Goal: Task Accomplishment & Management: Use online tool/utility

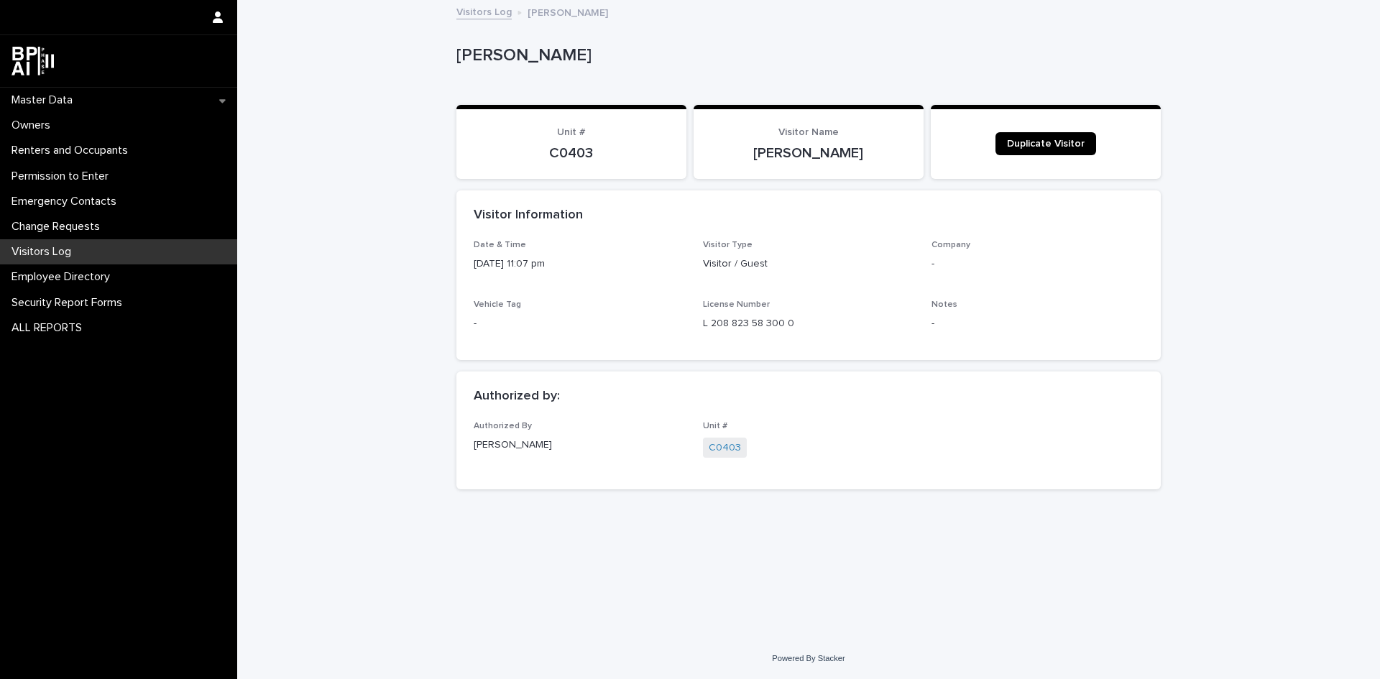
click at [54, 249] on p "Visitors Log" at bounding box center [44, 252] width 77 height 14
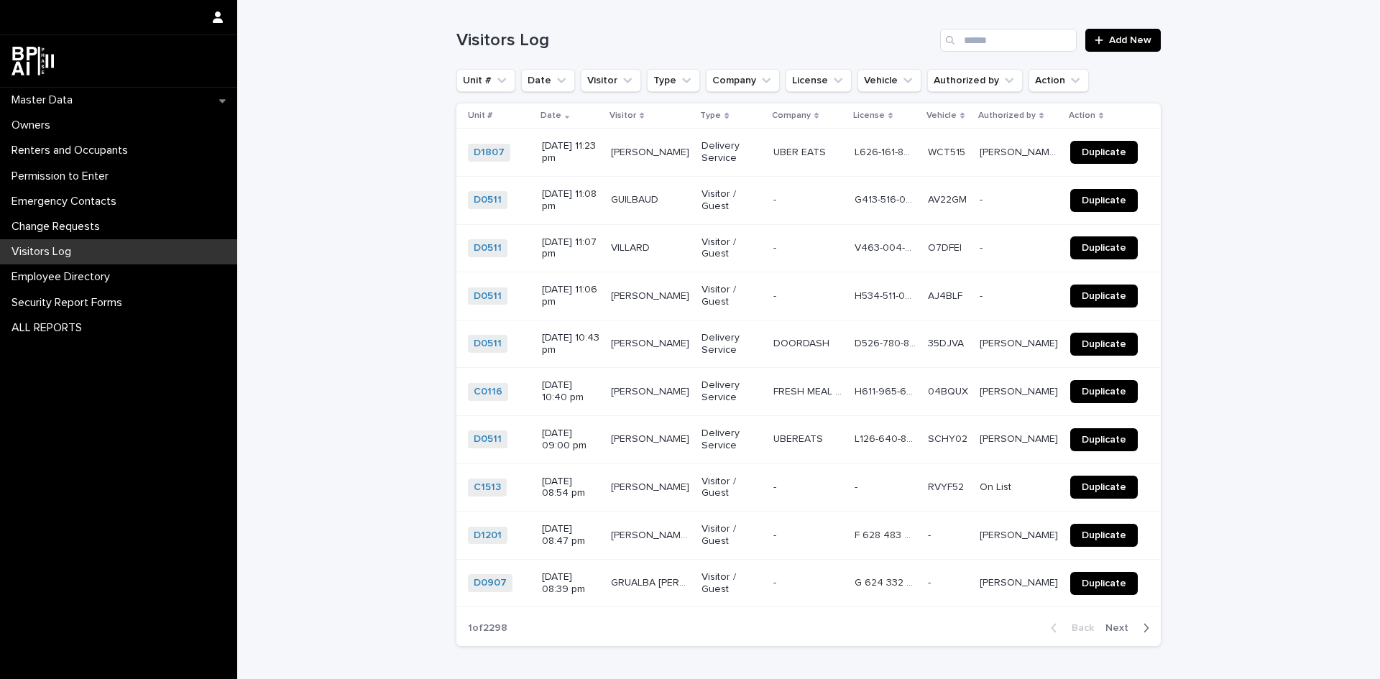
click at [940, 37] on div "Search" at bounding box center [951, 40] width 23 height 23
click at [967, 47] on input "Search" at bounding box center [1008, 40] width 137 height 23
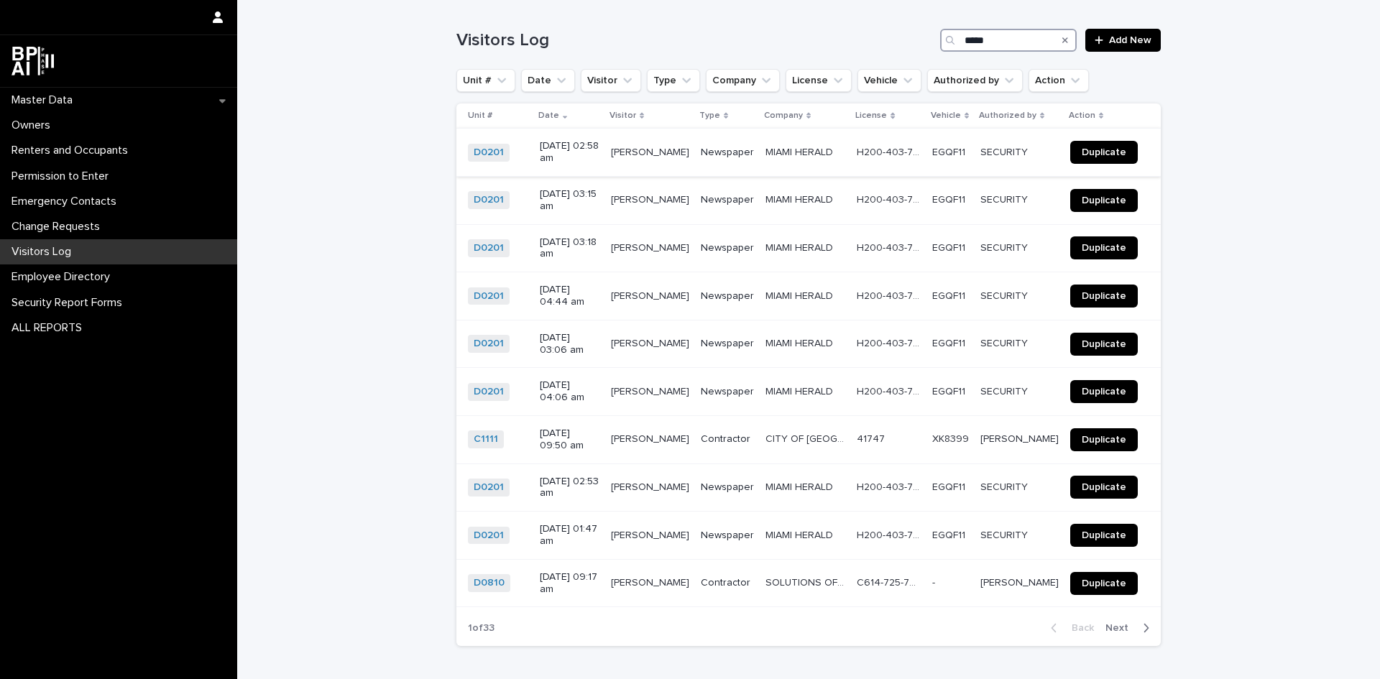
type input "*****"
click at [1121, 148] on link "Duplicate" at bounding box center [1104, 152] width 68 height 23
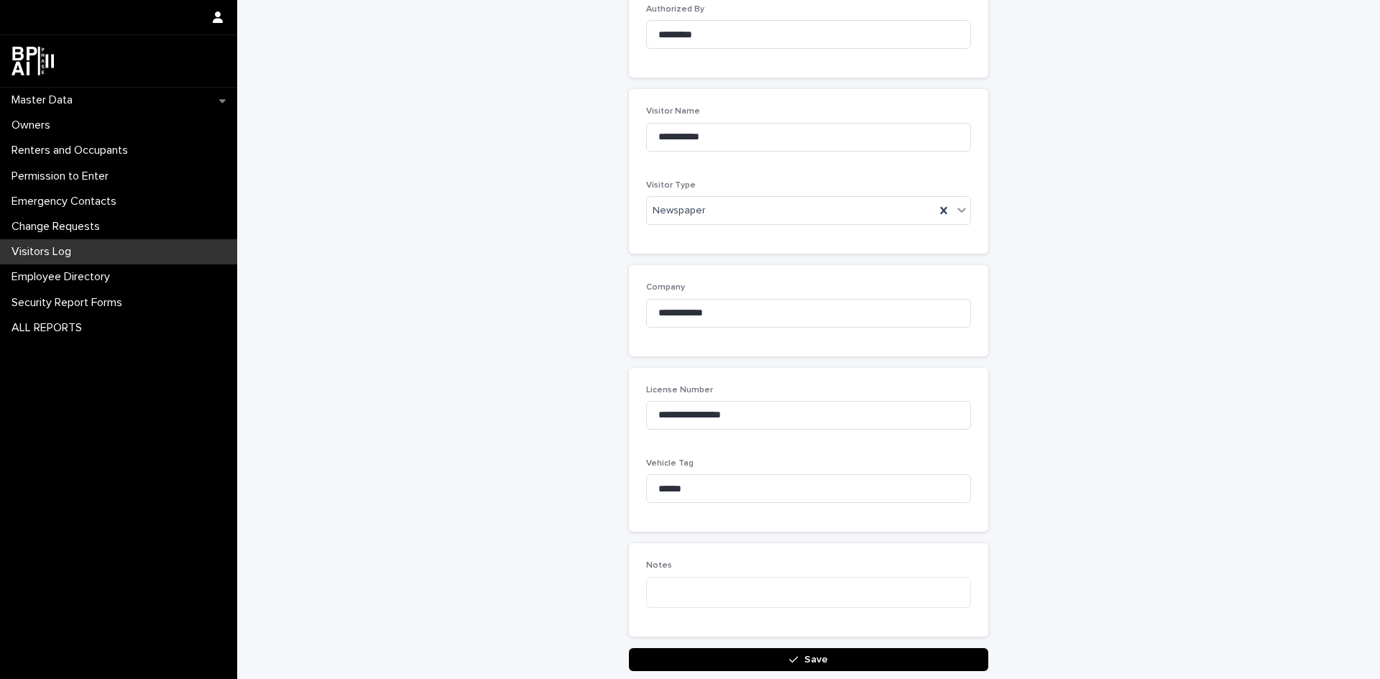
scroll to position [274, 0]
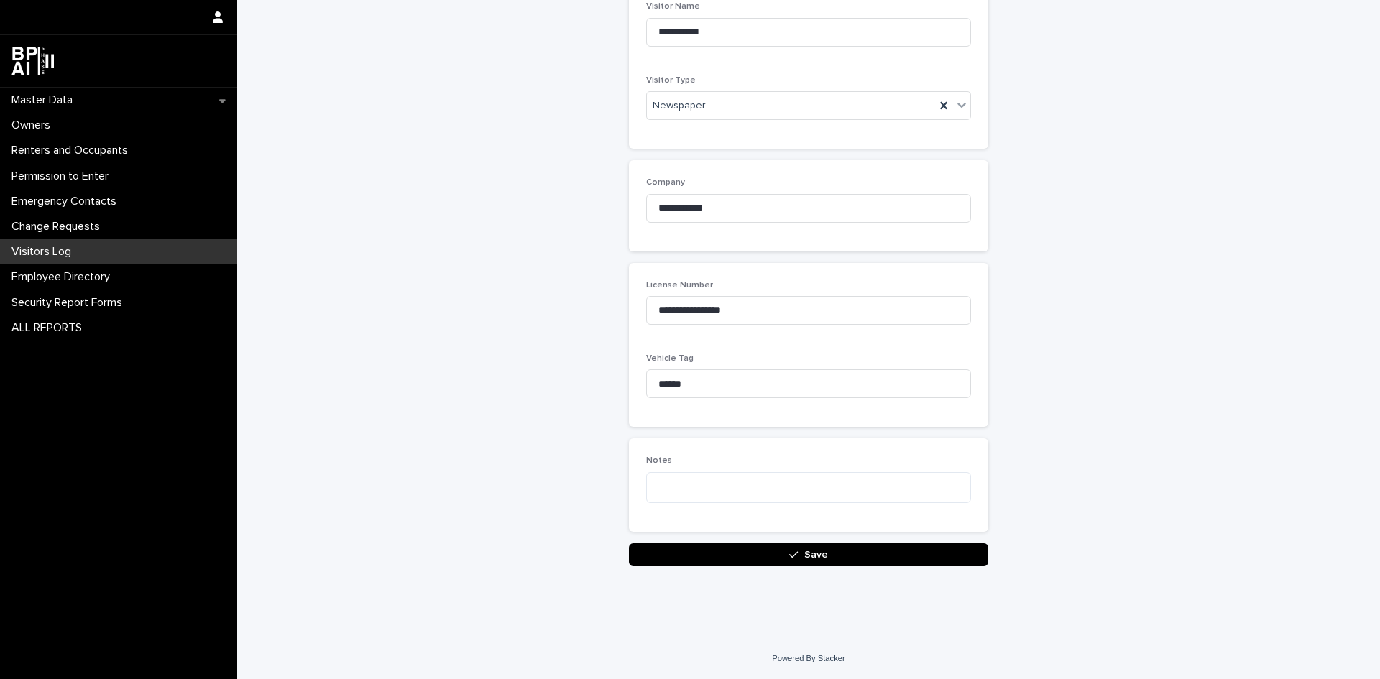
click at [812, 552] on span "Save" at bounding box center [816, 555] width 24 height 10
